Goal: Check status: Check status

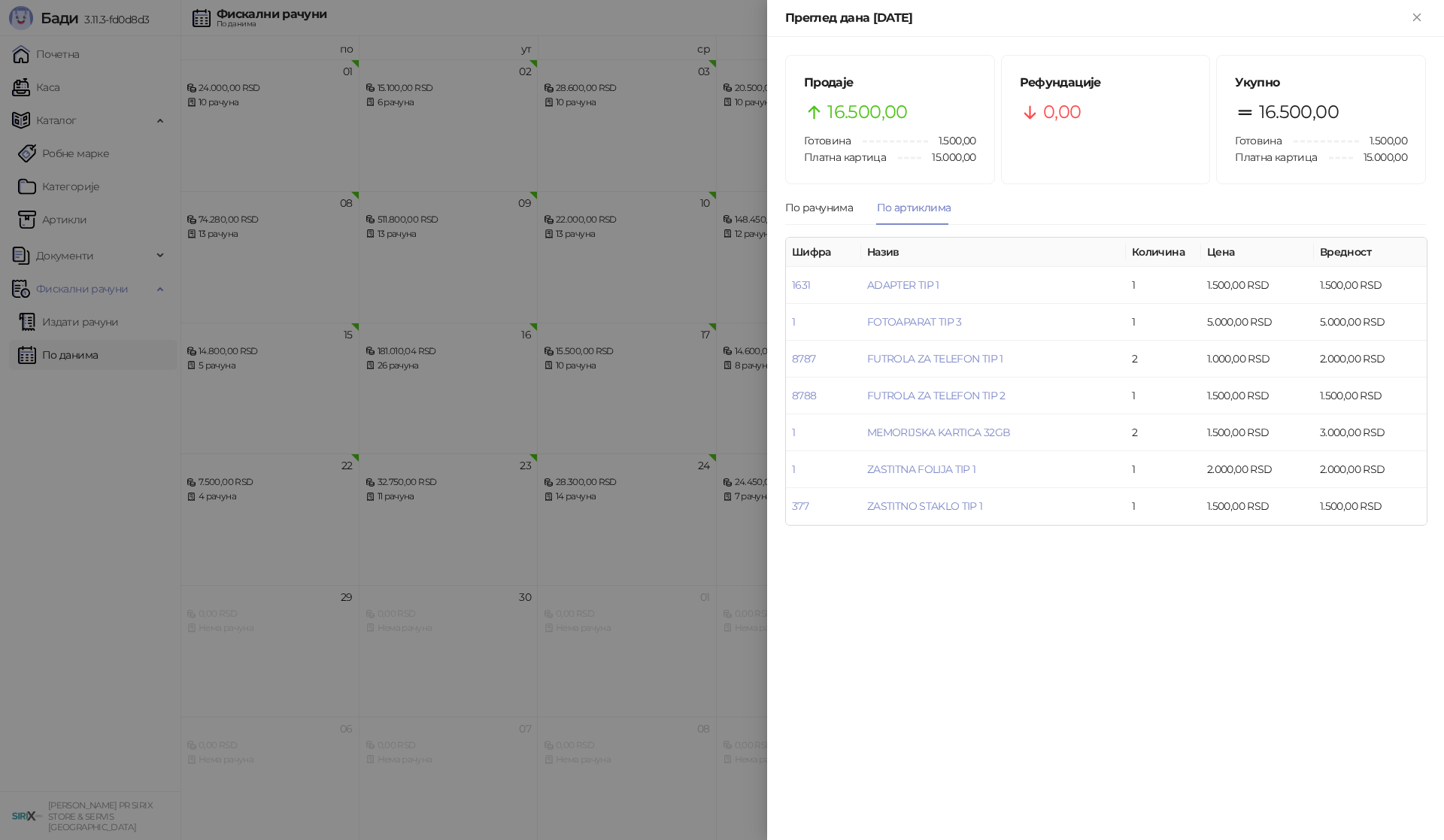
click at [98, 595] on div at bounding box center [722, 420] width 1444 height 840
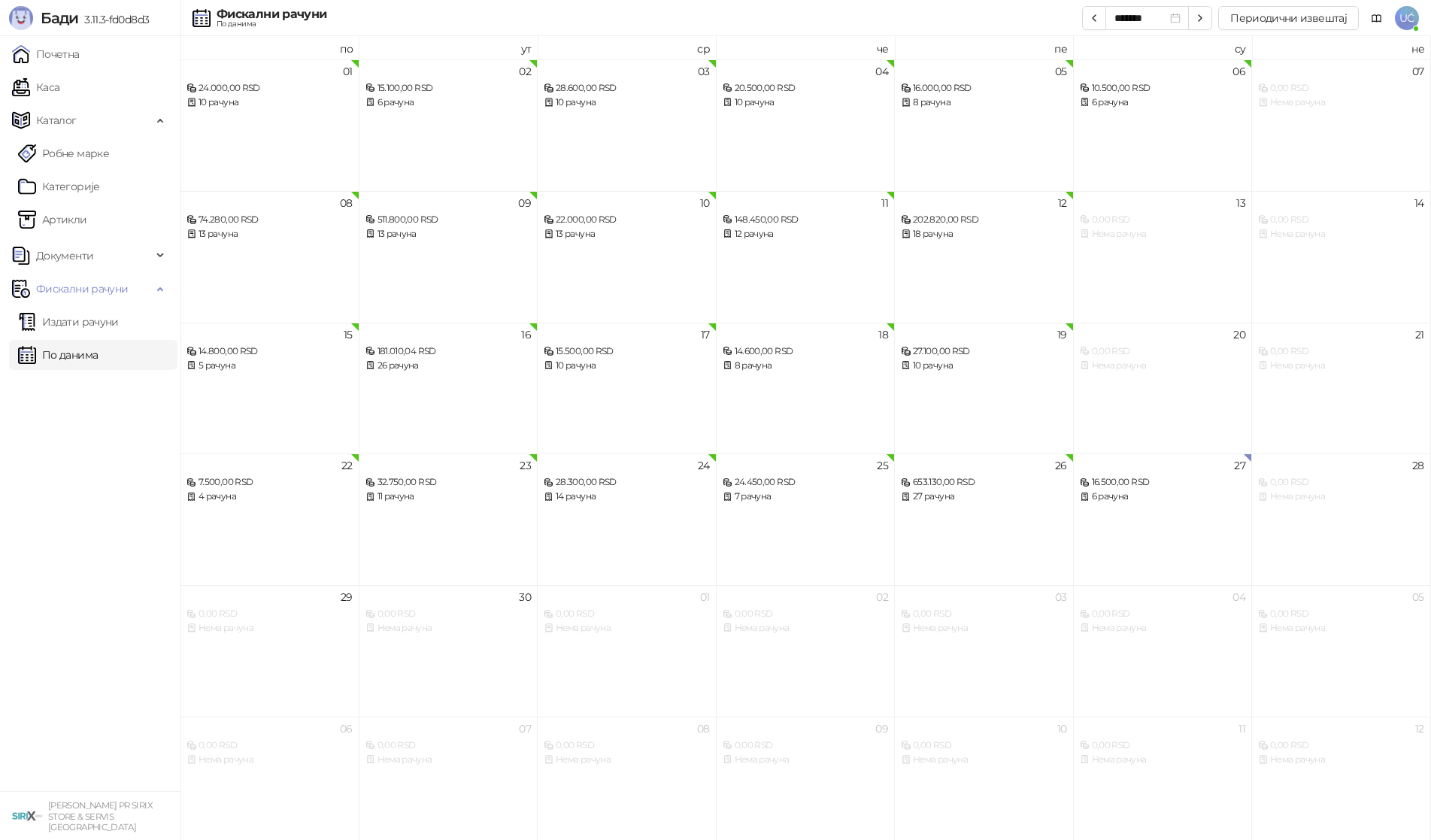
drag, startPoint x: 83, startPoint y: 356, endPoint x: 78, endPoint y: 383, distance: 27.5
click at [82, 356] on link "По данима" at bounding box center [58, 355] width 80 height 30
click at [1174, 503] on div "6 рачуна" at bounding box center [1164, 496] width 167 height 14
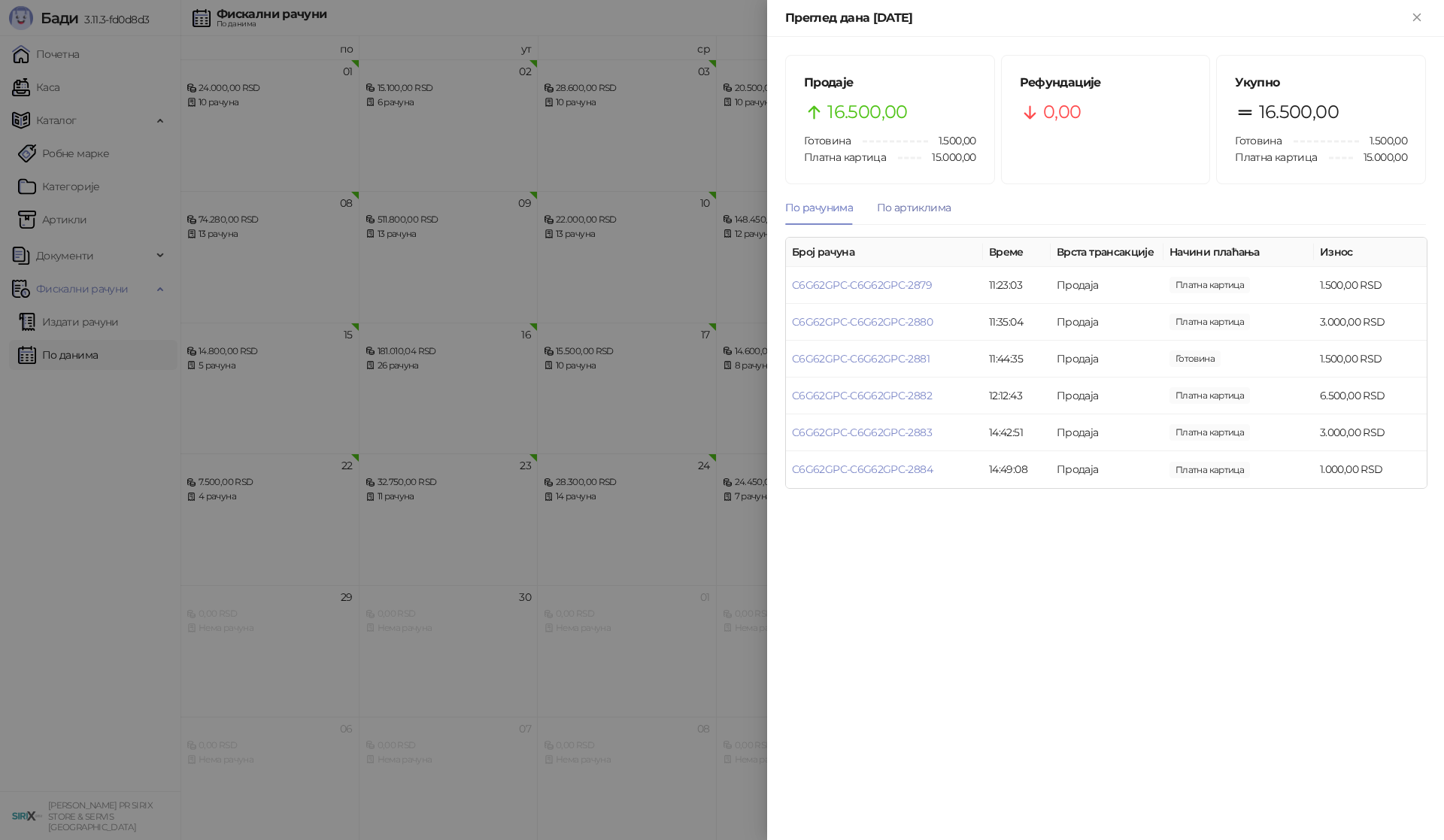
click at [921, 211] on div "По артиклима" at bounding box center [914, 207] width 74 height 17
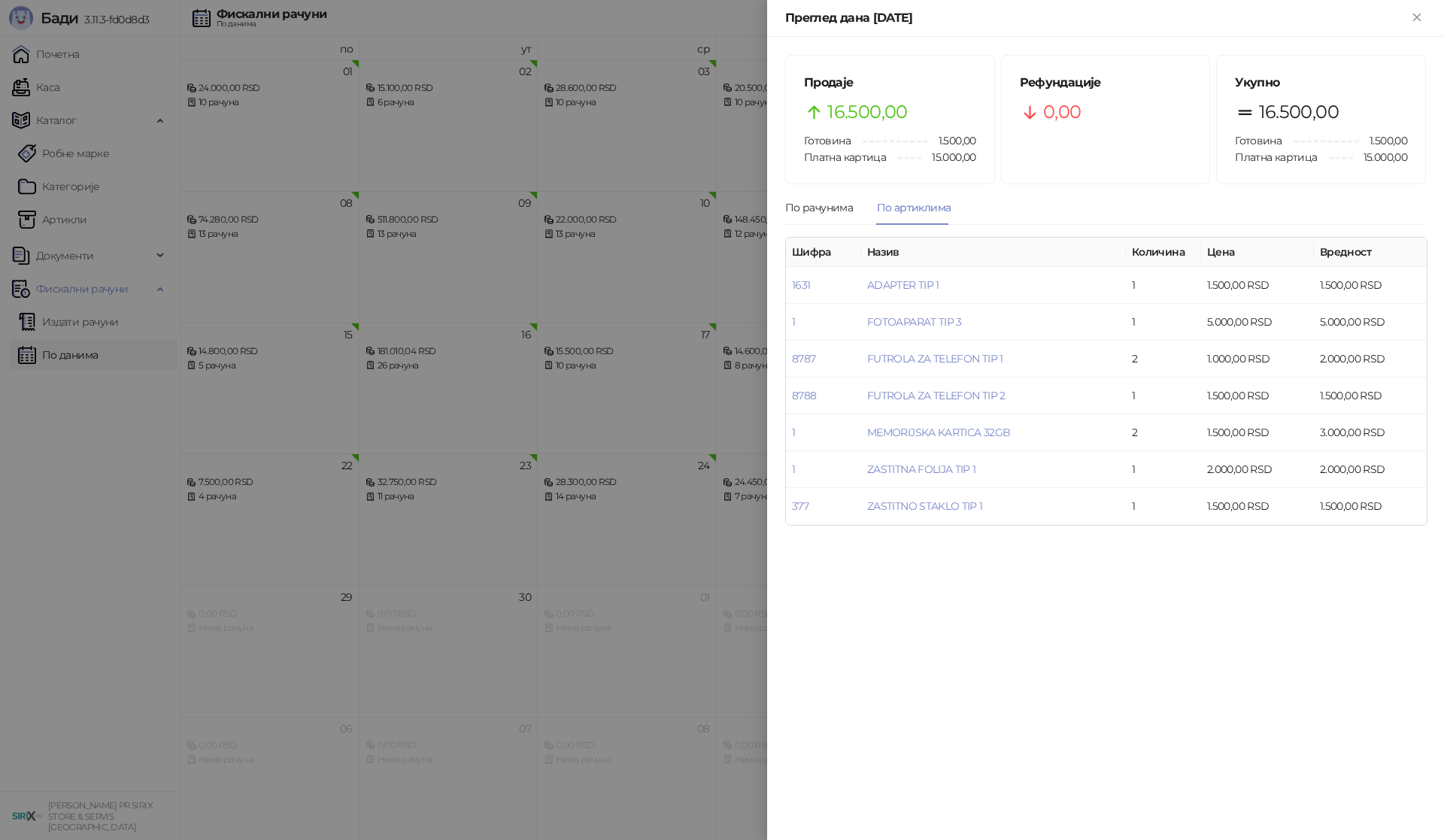
click at [99, 537] on div at bounding box center [722, 420] width 1444 height 840
